Goal: Information Seeking & Learning: Learn about a topic

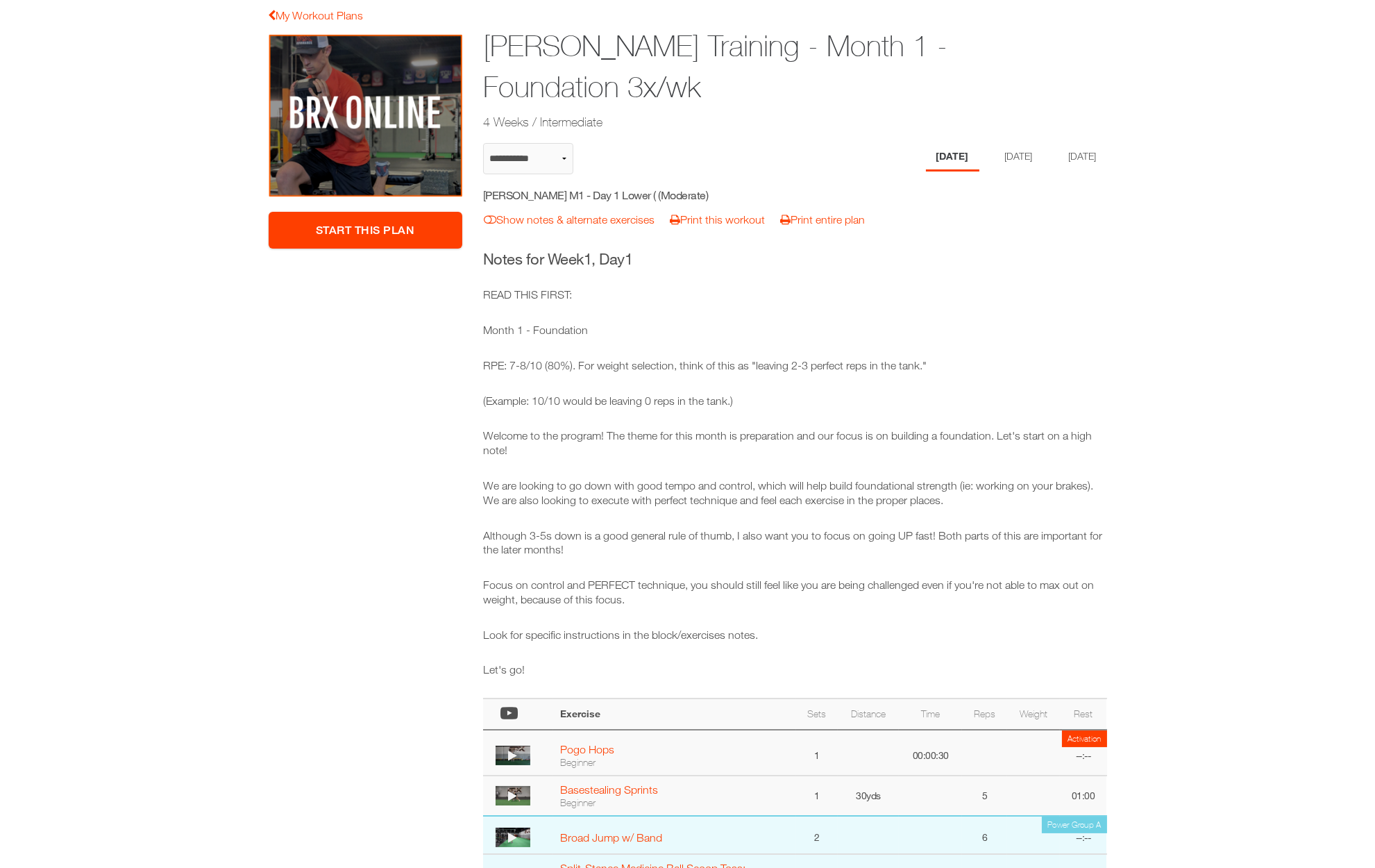
scroll to position [115, 0]
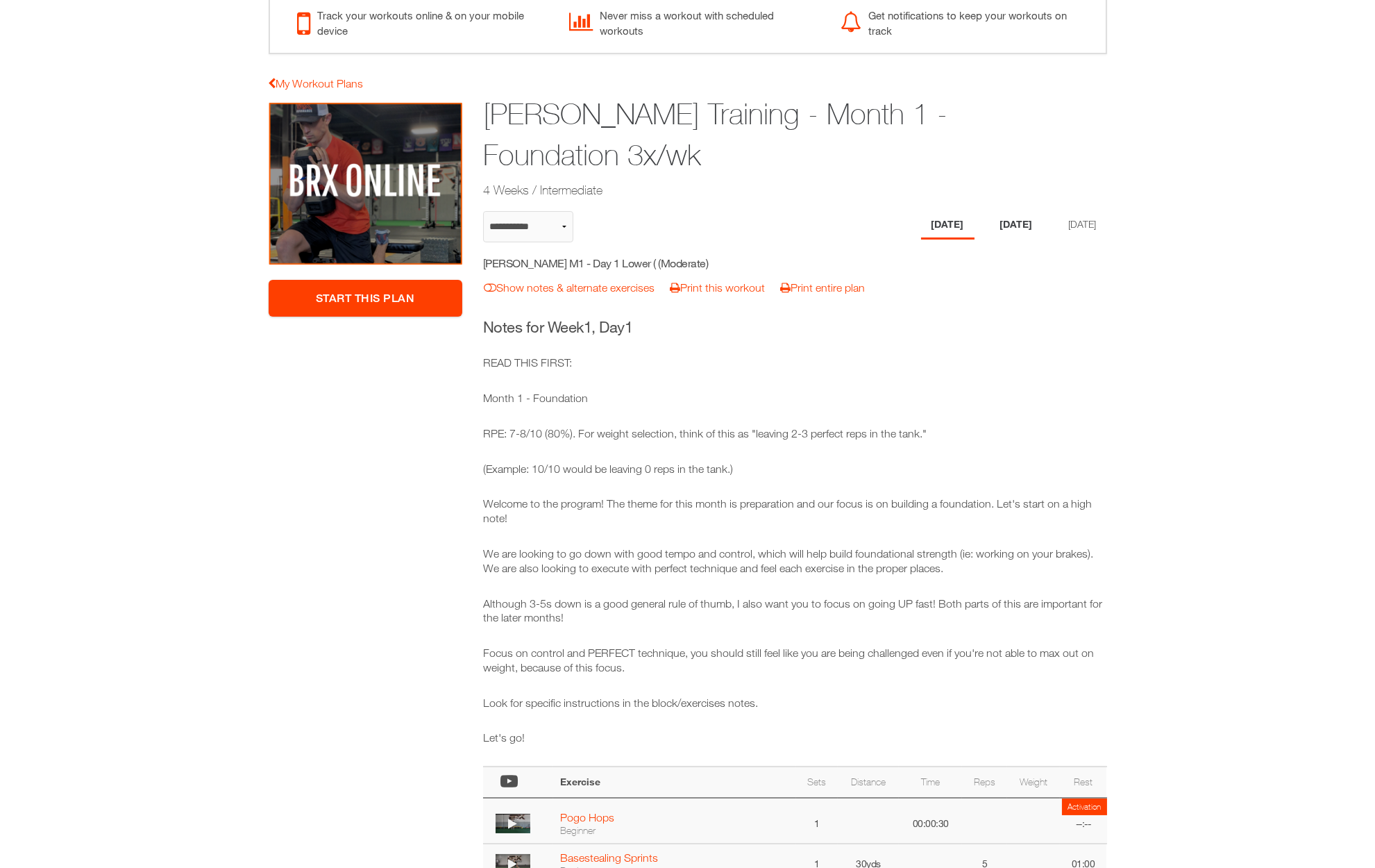
click at [1001, 227] on li "[DATE]" at bounding box center [1016, 226] width 54 height 29
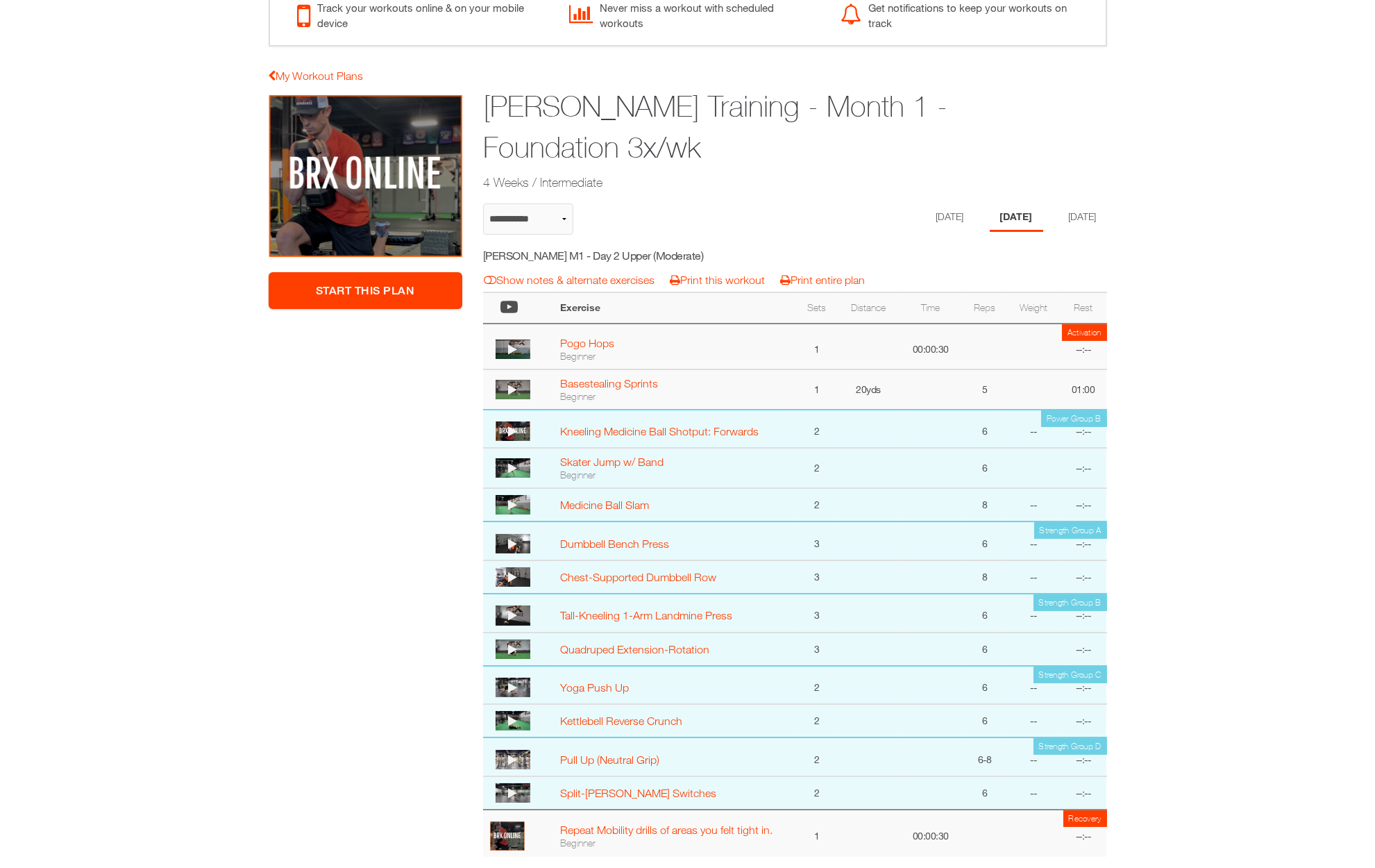
scroll to position [134, 0]
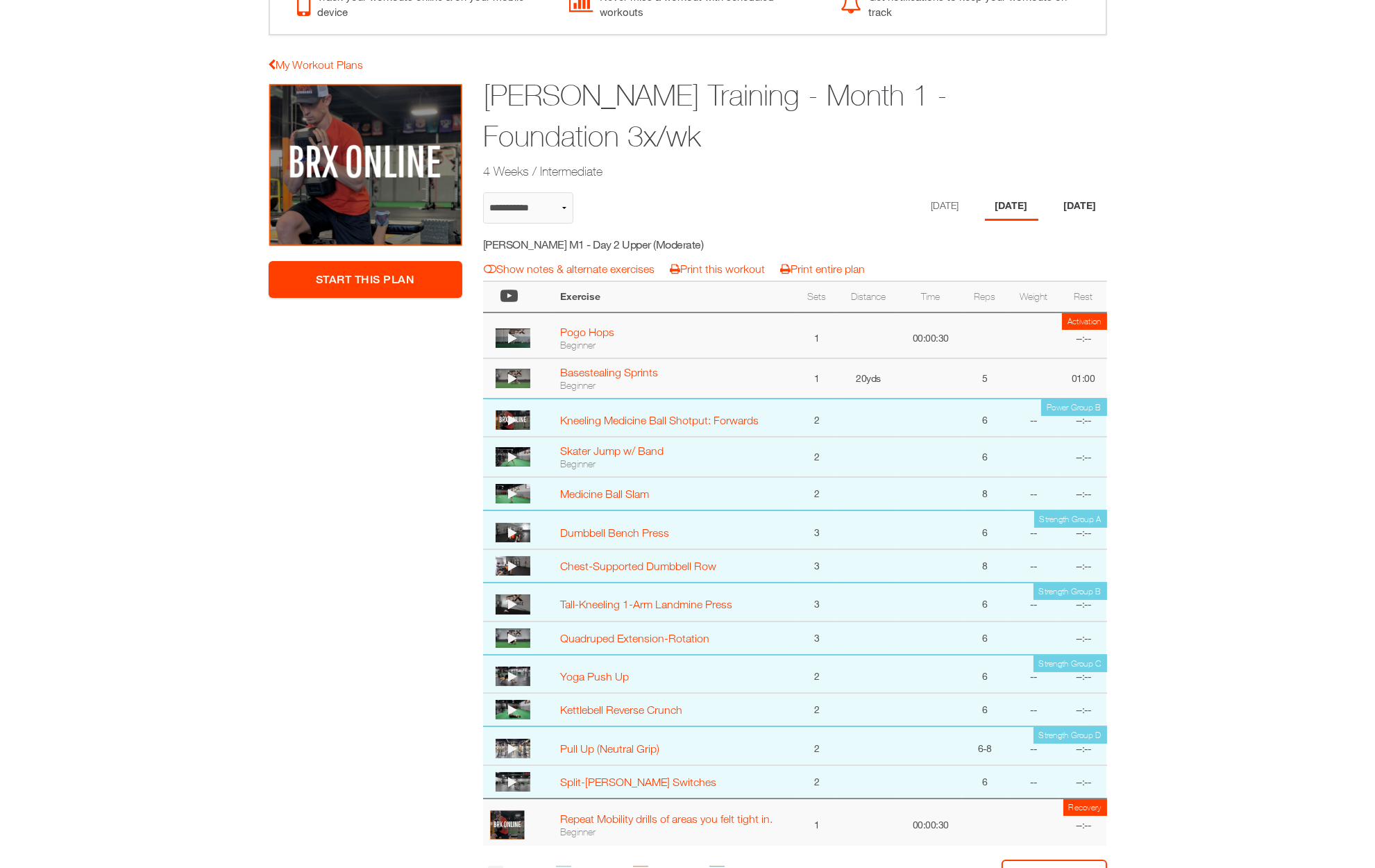
click at [1078, 202] on li "[DATE]" at bounding box center [1080, 207] width 54 height 29
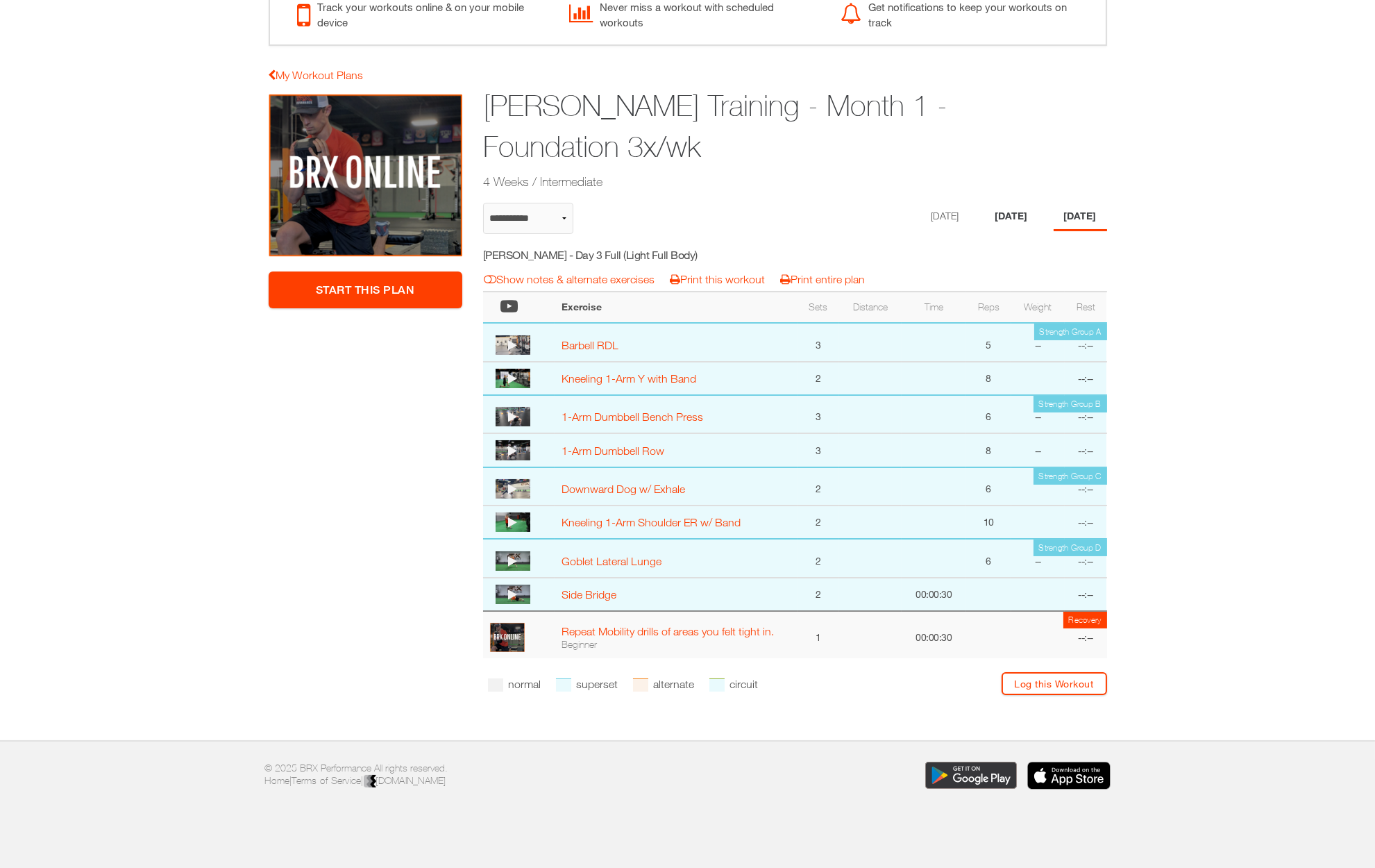
click at [987, 215] on li "[DATE]" at bounding box center [1011, 217] width 54 height 29
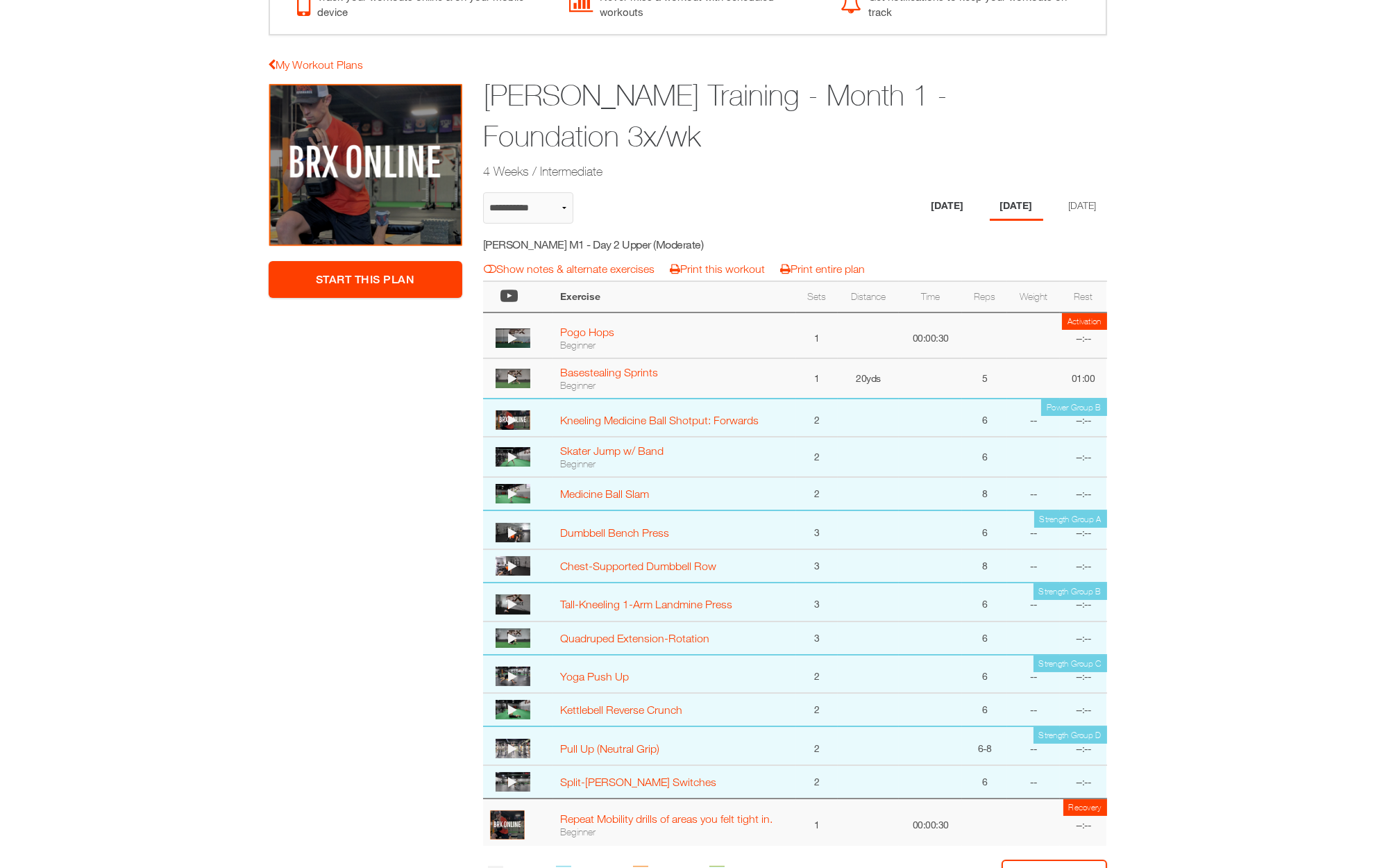
click at [921, 200] on li "[DATE]" at bounding box center [947, 207] width 54 height 29
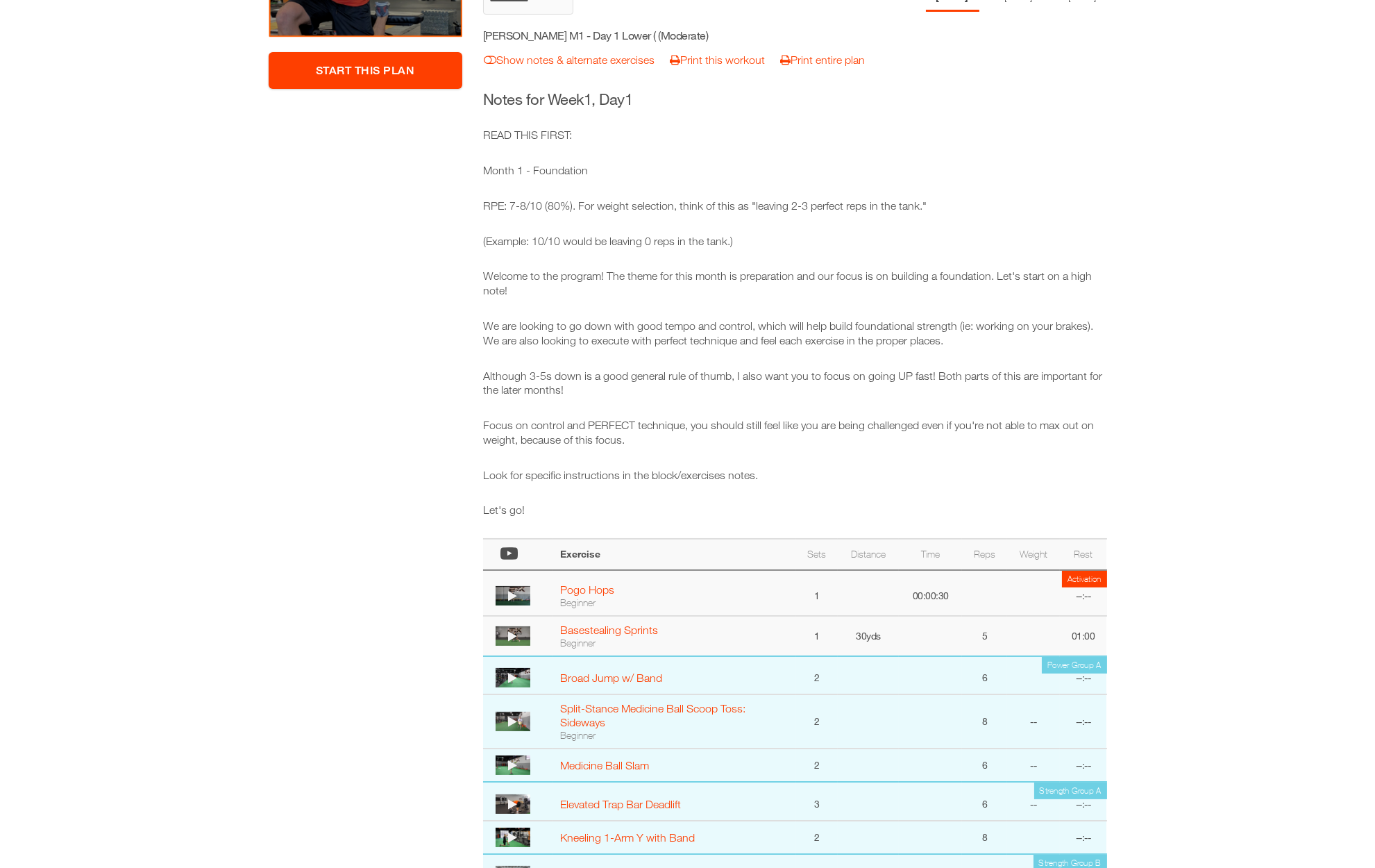
scroll to position [232, 0]
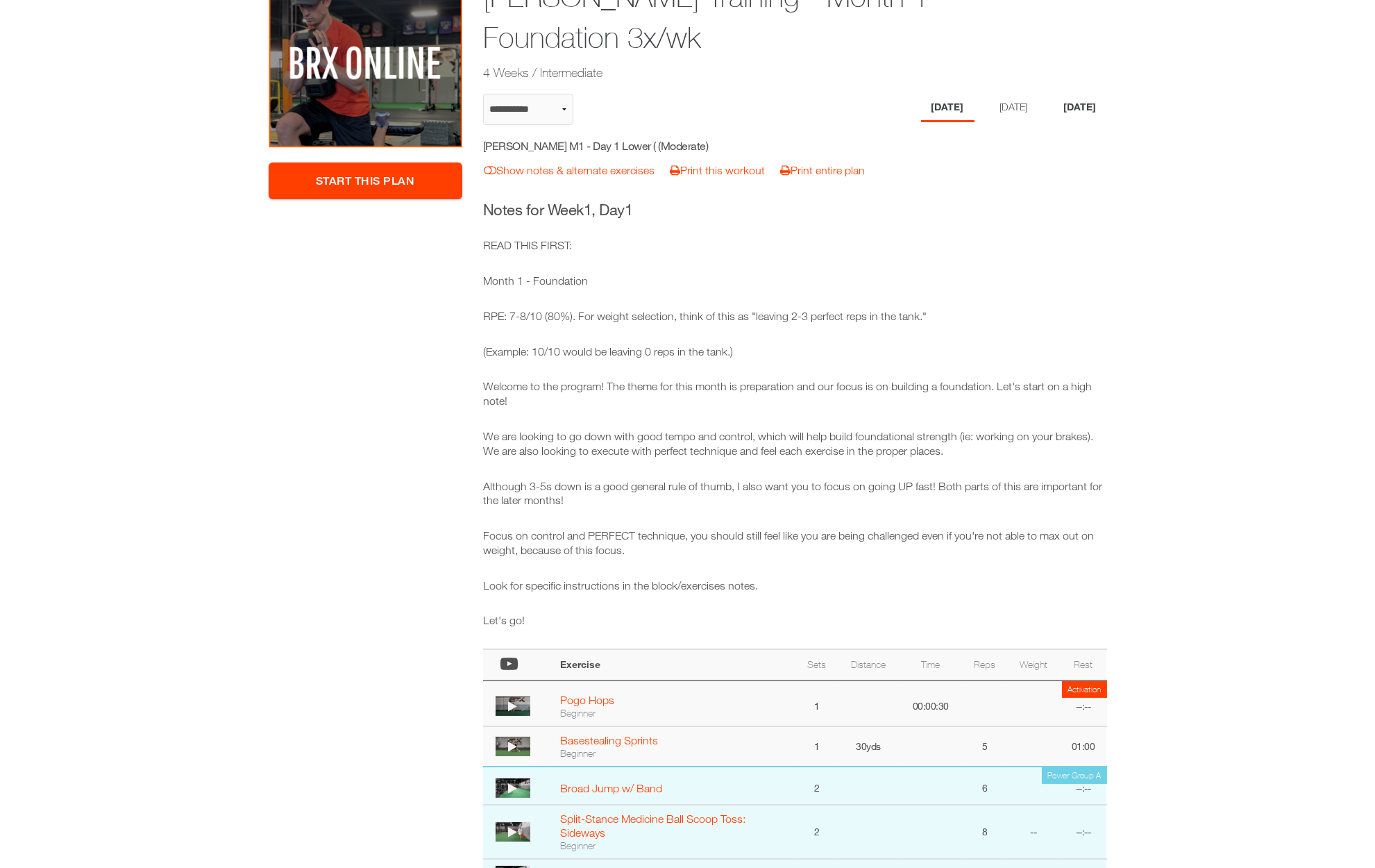
click at [1072, 96] on li "[DATE]" at bounding box center [1080, 108] width 54 height 29
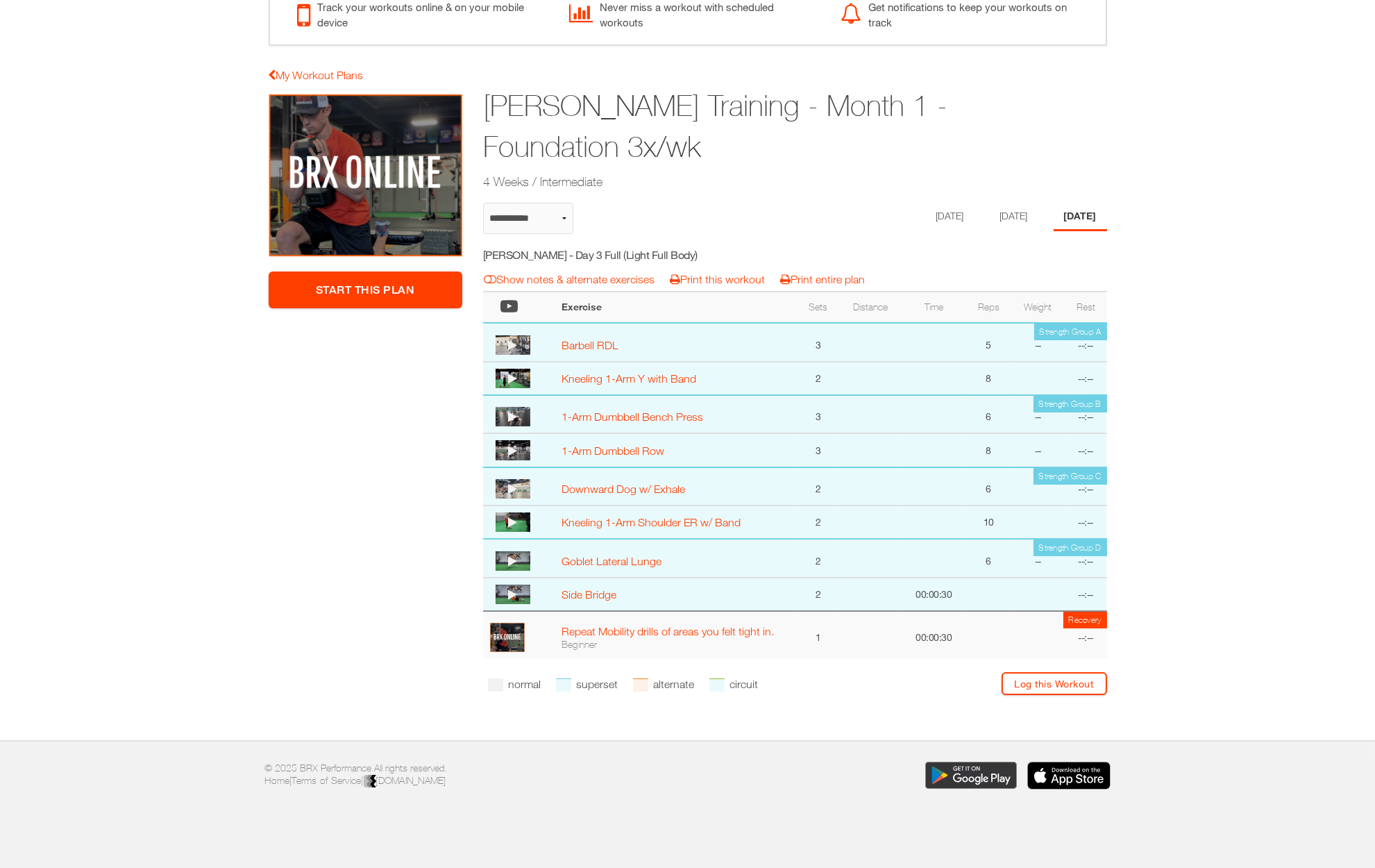
select select "**********"
